Goal: Book appointment/travel/reservation

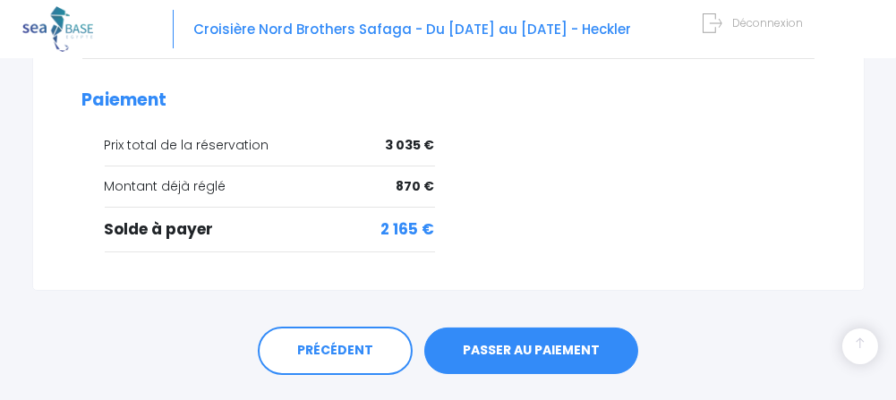
scroll to position [947, 0]
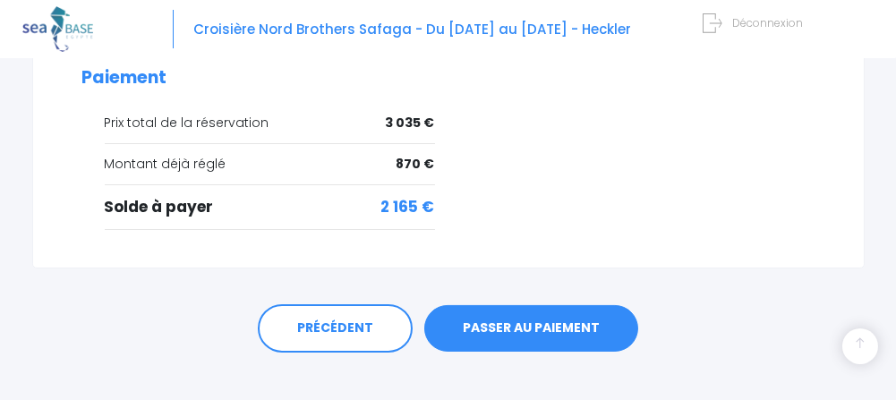
click at [524, 305] on link "PASSER AU PAIEMENT" at bounding box center [531, 328] width 214 height 47
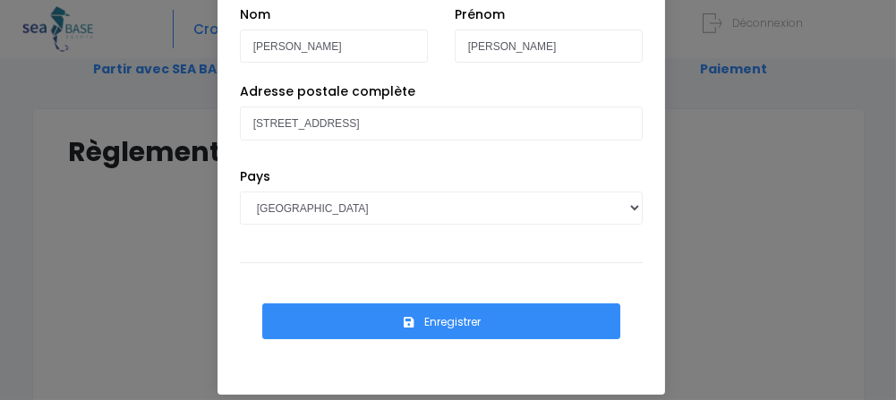
scroll to position [115, 0]
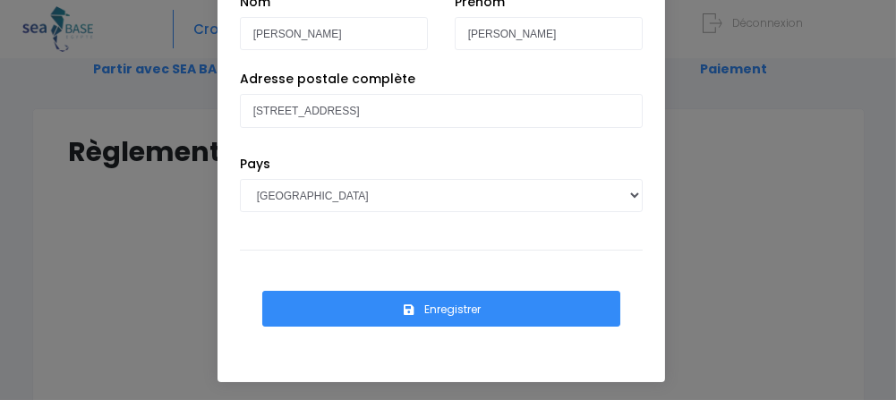
click at [451, 309] on button "Enregistrer" at bounding box center [441, 309] width 358 height 36
